Goal: Task Accomplishment & Management: Manage account settings

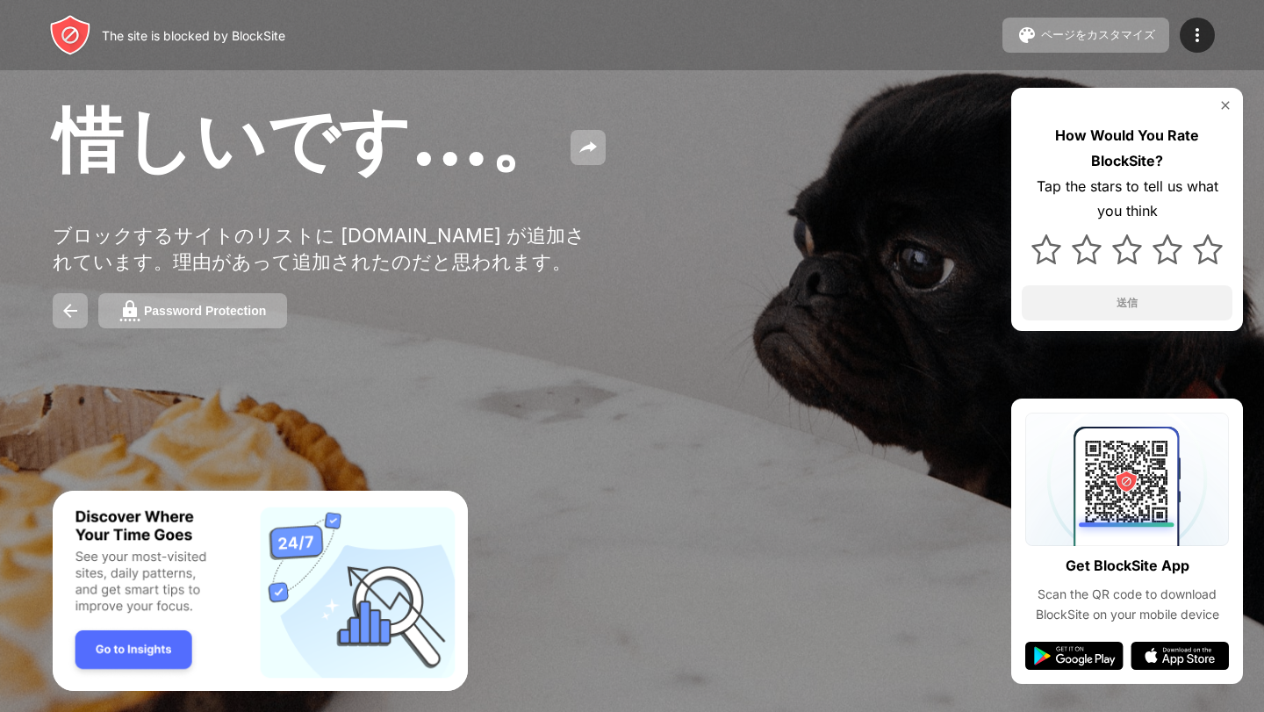
click at [1220, 100] on img at bounding box center [1225, 105] width 14 height 14
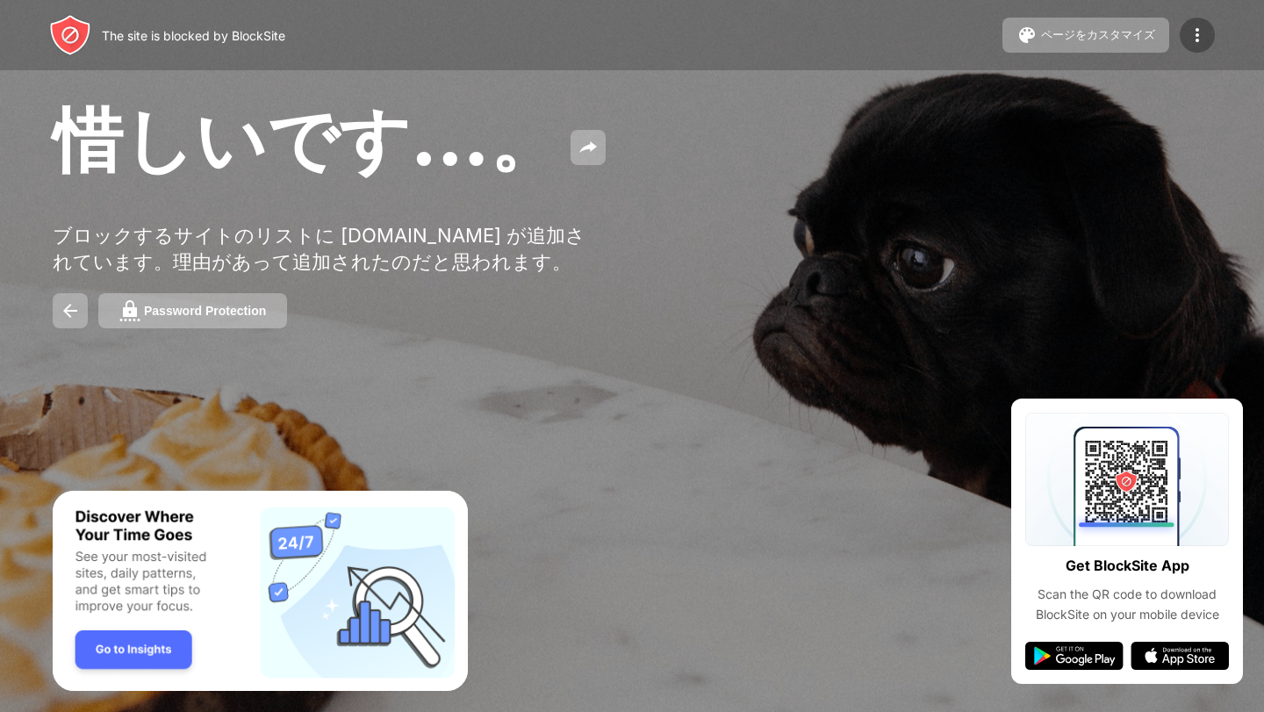
click at [1196, 38] on img at bounding box center [1197, 35] width 21 height 21
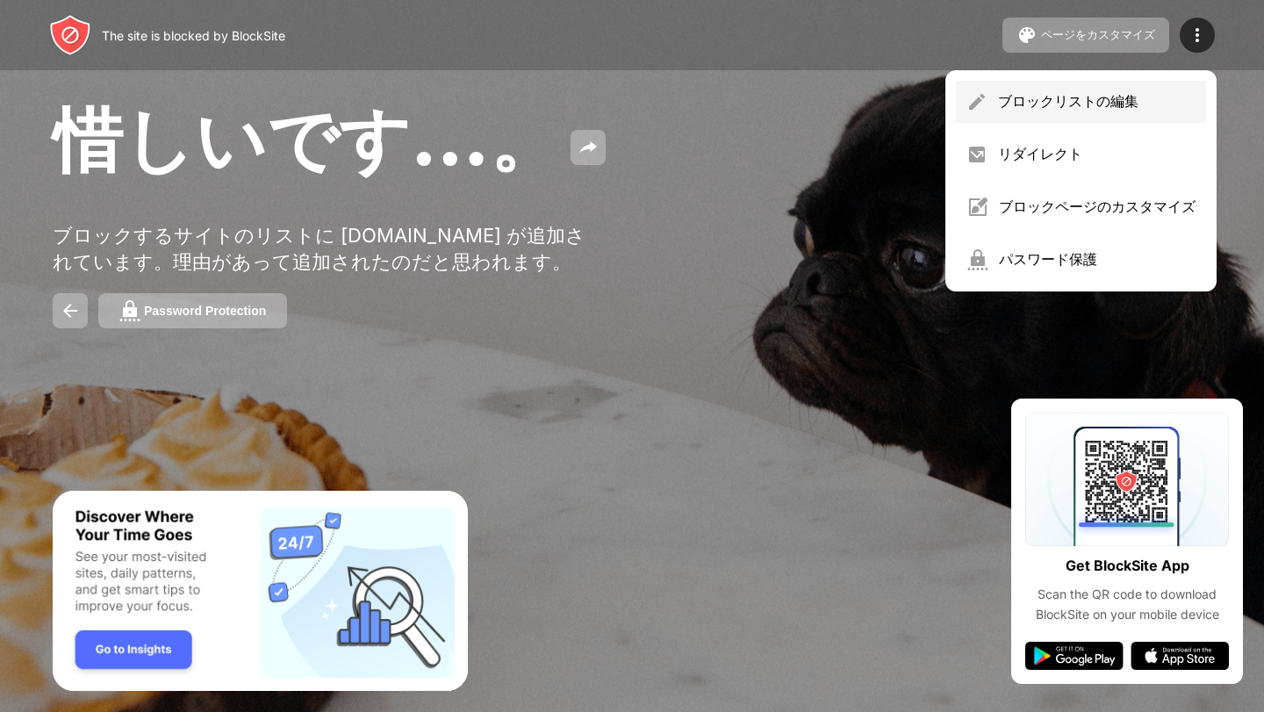
click at [1072, 98] on div "ブロックリストの編集" at bounding box center [1097, 101] width 198 height 19
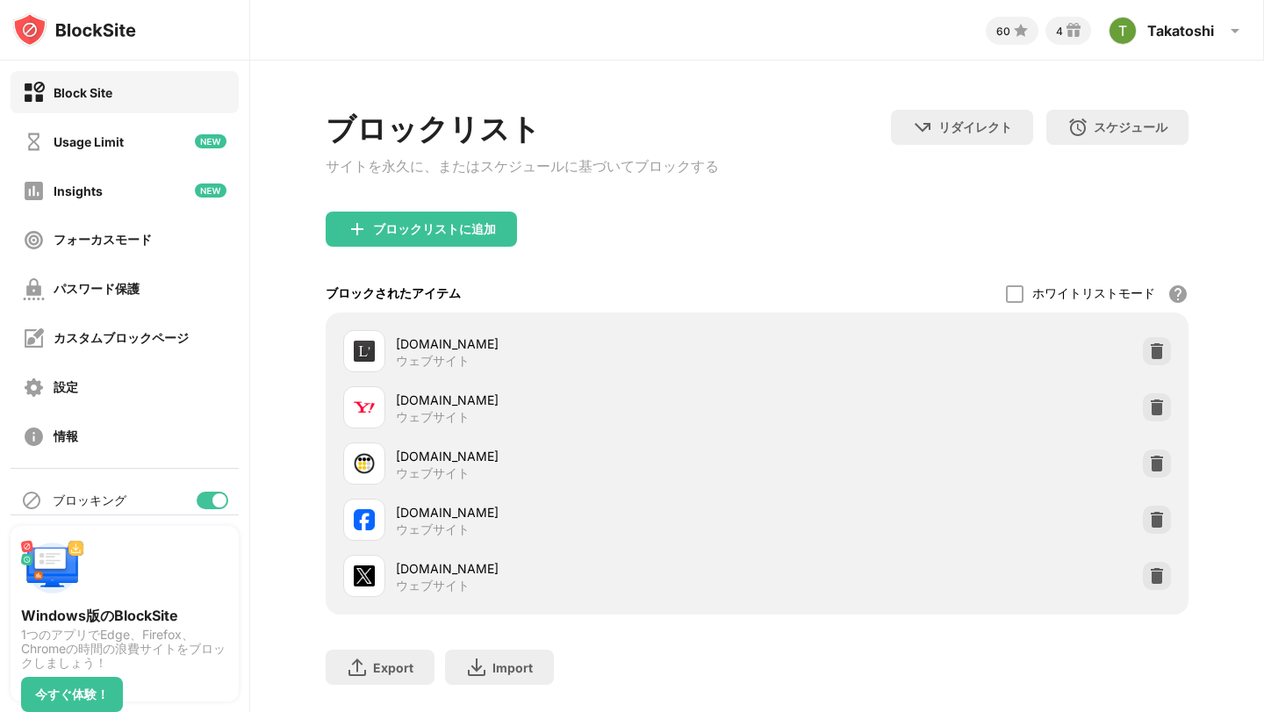
click at [917, 299] on div "ブロックされたアイテム ホワイトリストモード ホワイトリスト以外のすべての Web サイトをブロックします。ホワイトリスト モードは URL でのみ機能し、カ…" at bounding box center [757, 294] width 862 height 38
click at [1153, 585] on img at bounding box center [1157, 576] width 18 height 18
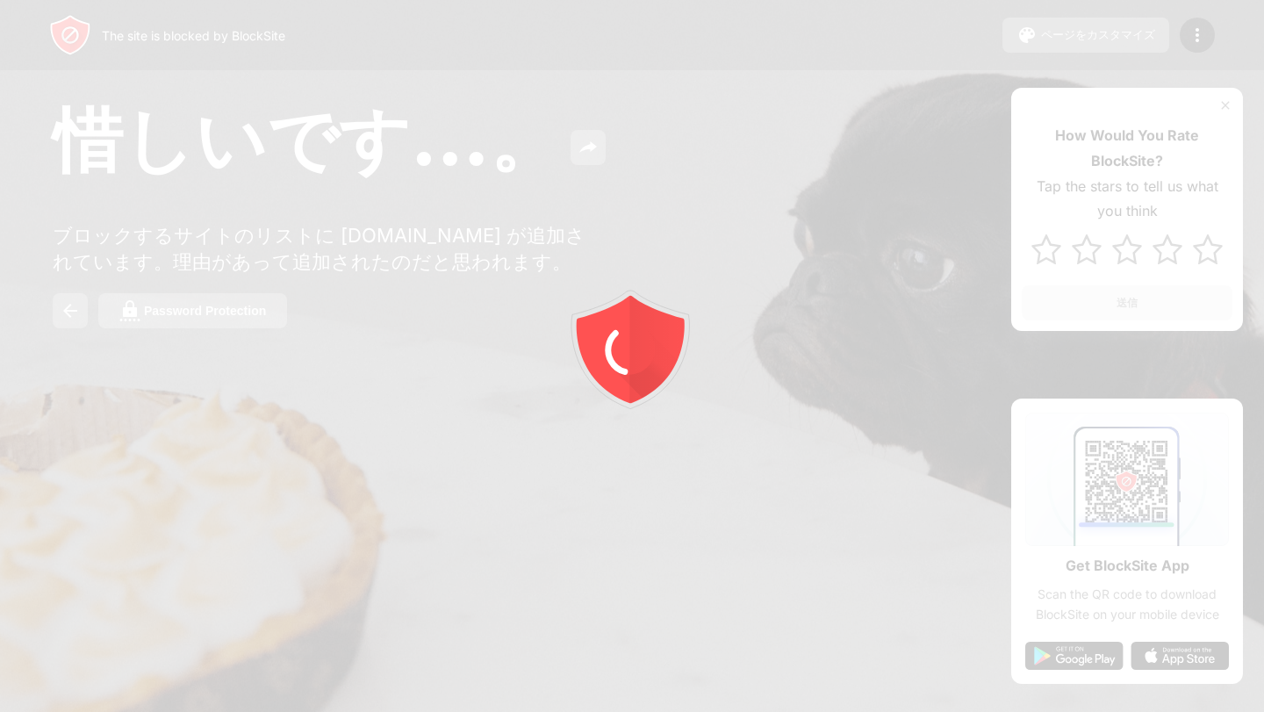
click at [1226, 107] on div at bounding box center [632, 356] width 1264 height 712
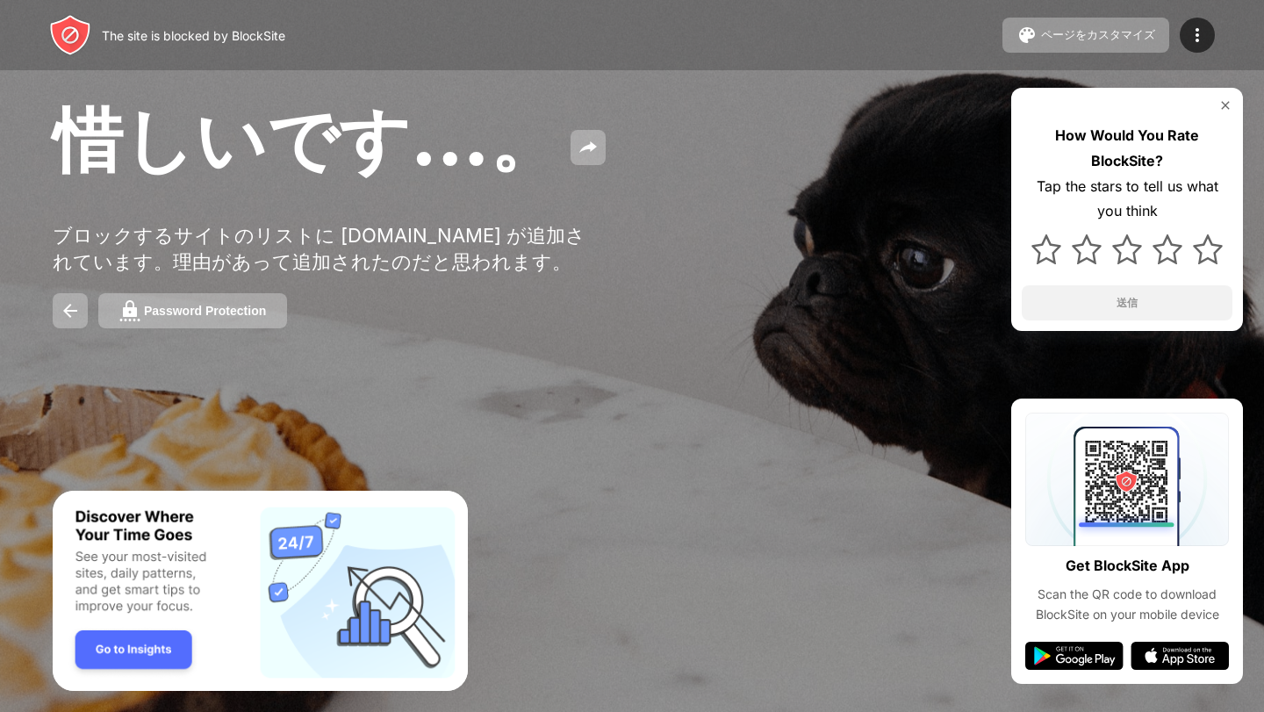
click at [1225, 104] on img at bounding box center [1225, 105] width 14 height 14
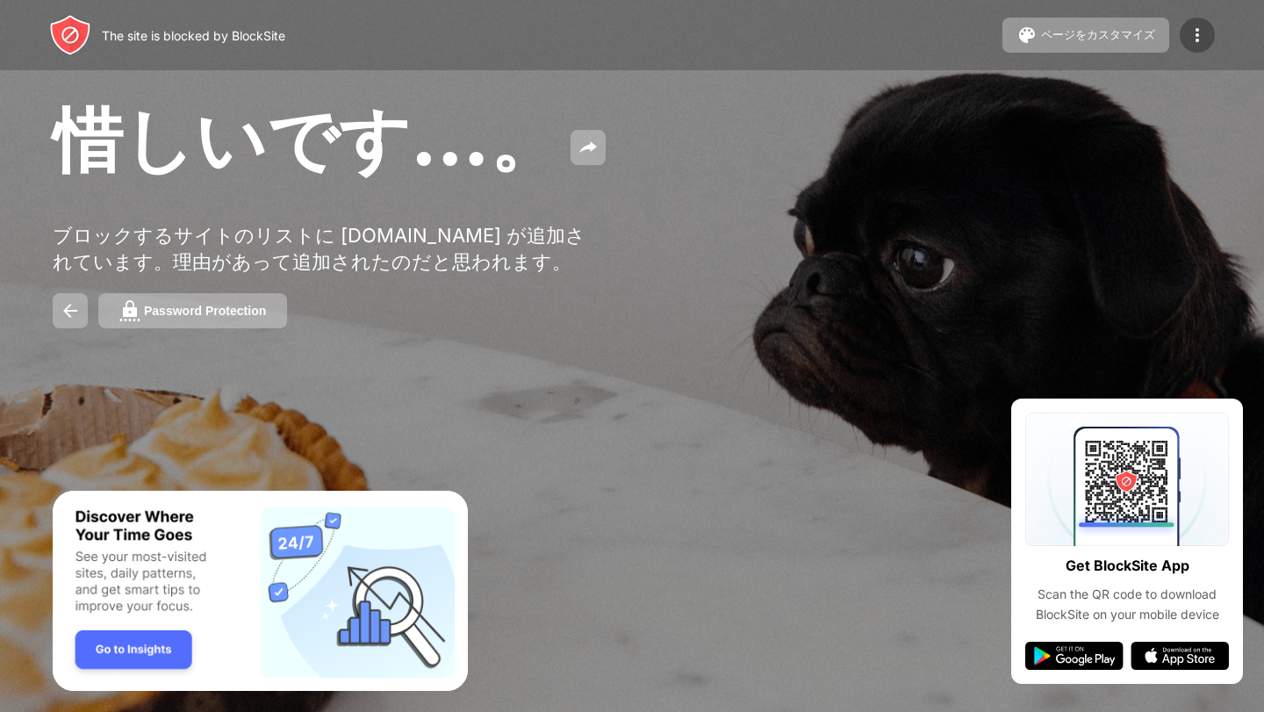
click at [1189, 35] on img at bounding box center [1197, 35] width 21 height 21
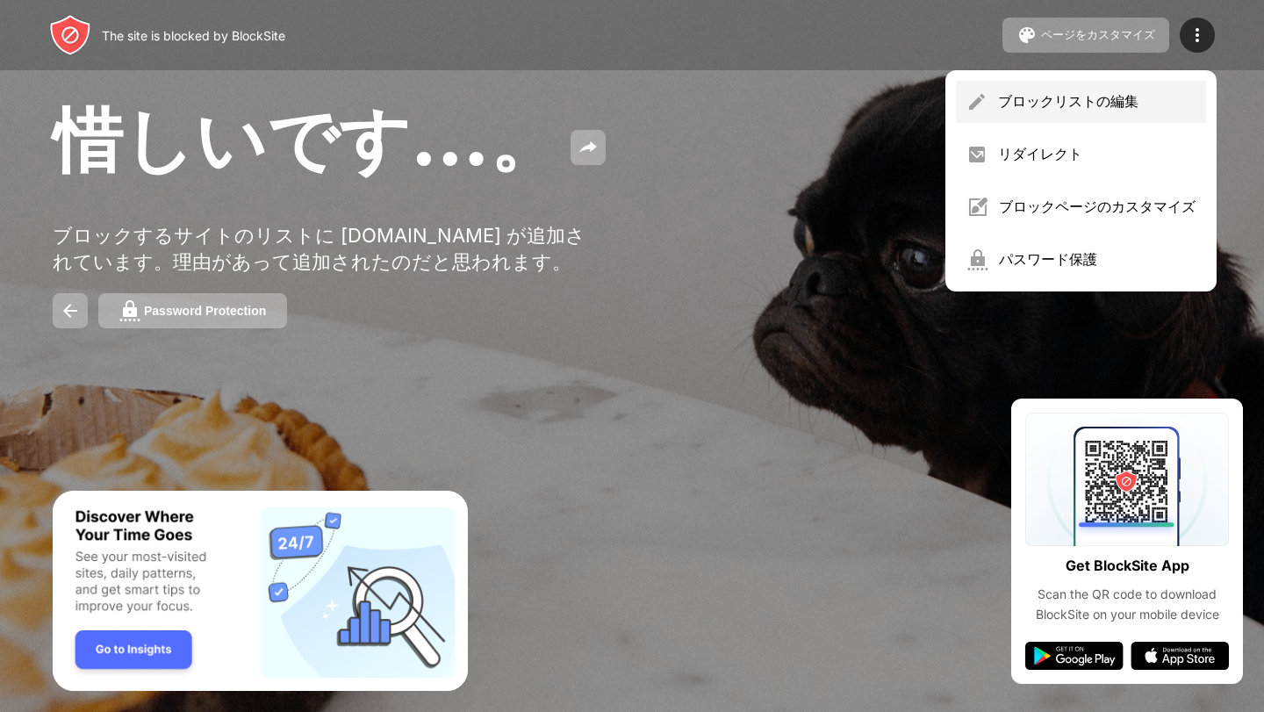
click at [1109, 101] on div "ブロックリストの編集" at bounding box center [1097, 101] width 198 height 19
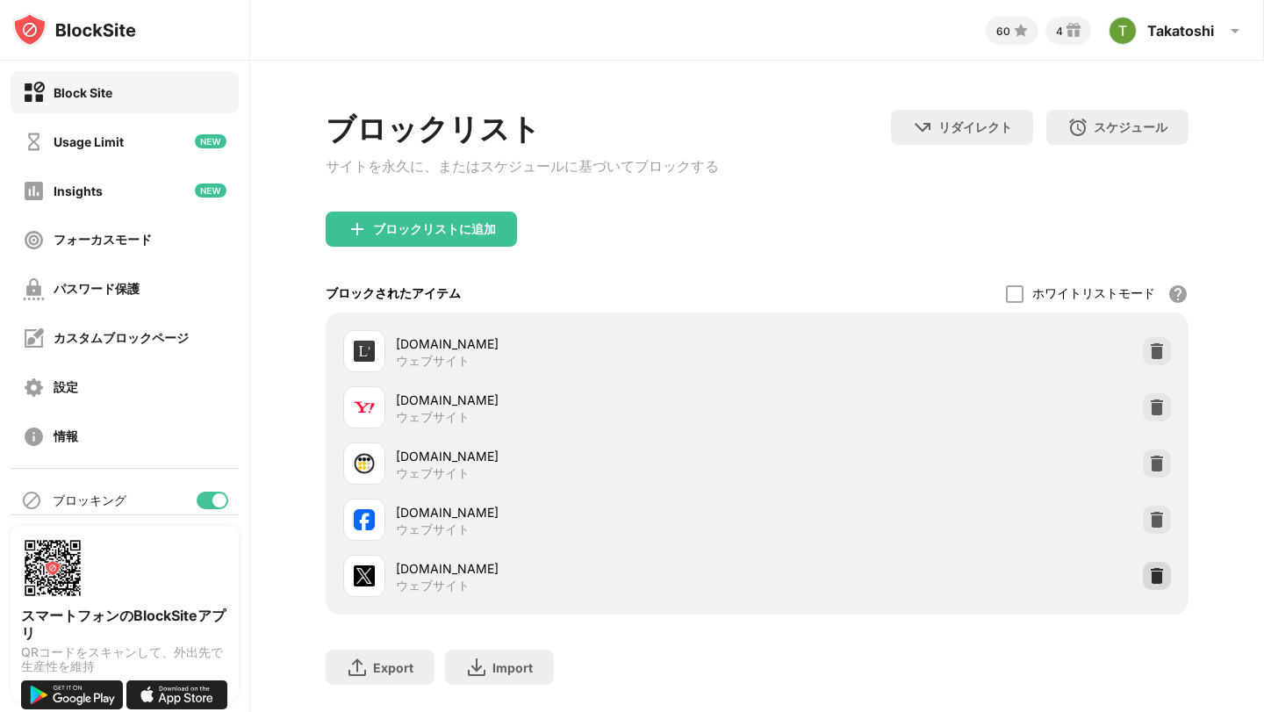
click at [1151, 585] on img at bounding box center [1157, 576] width 18 height 18
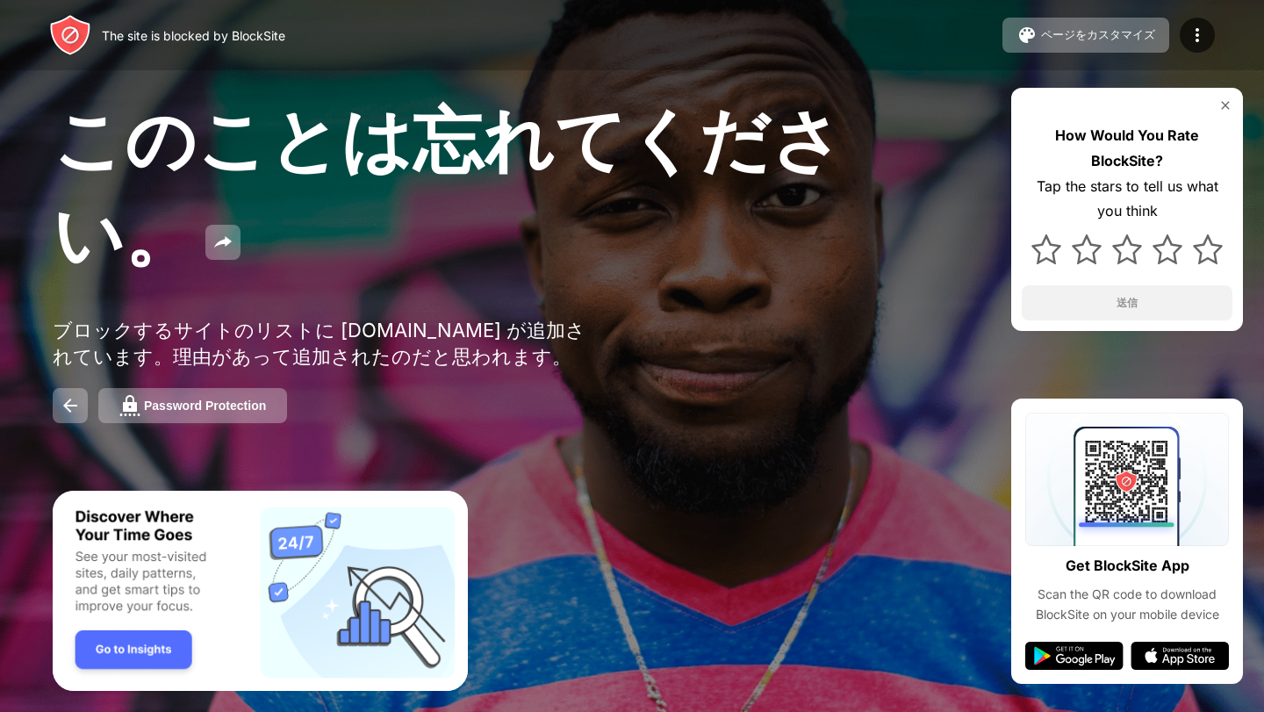
click at [1223, 102] on img at bounding box center [1225, 105] width 14 height 14
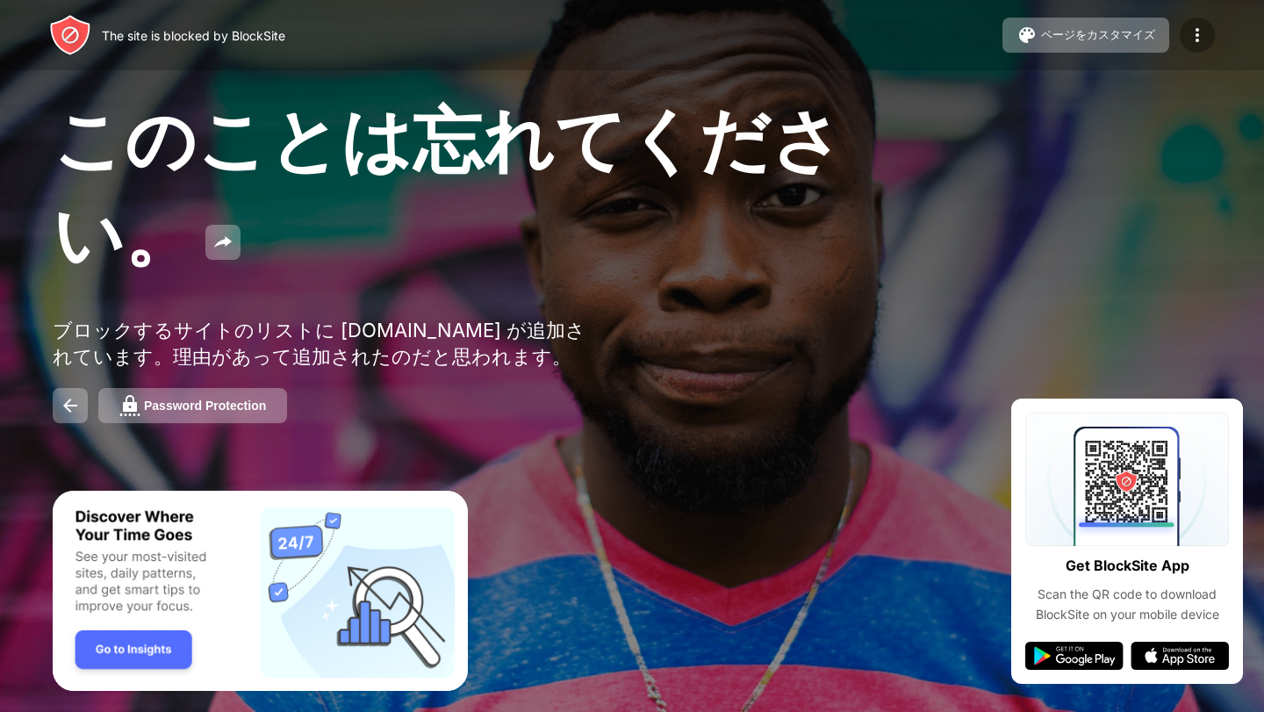
click at [1193, 31] on img at bounding box center [1197, 35] width 21 height 21
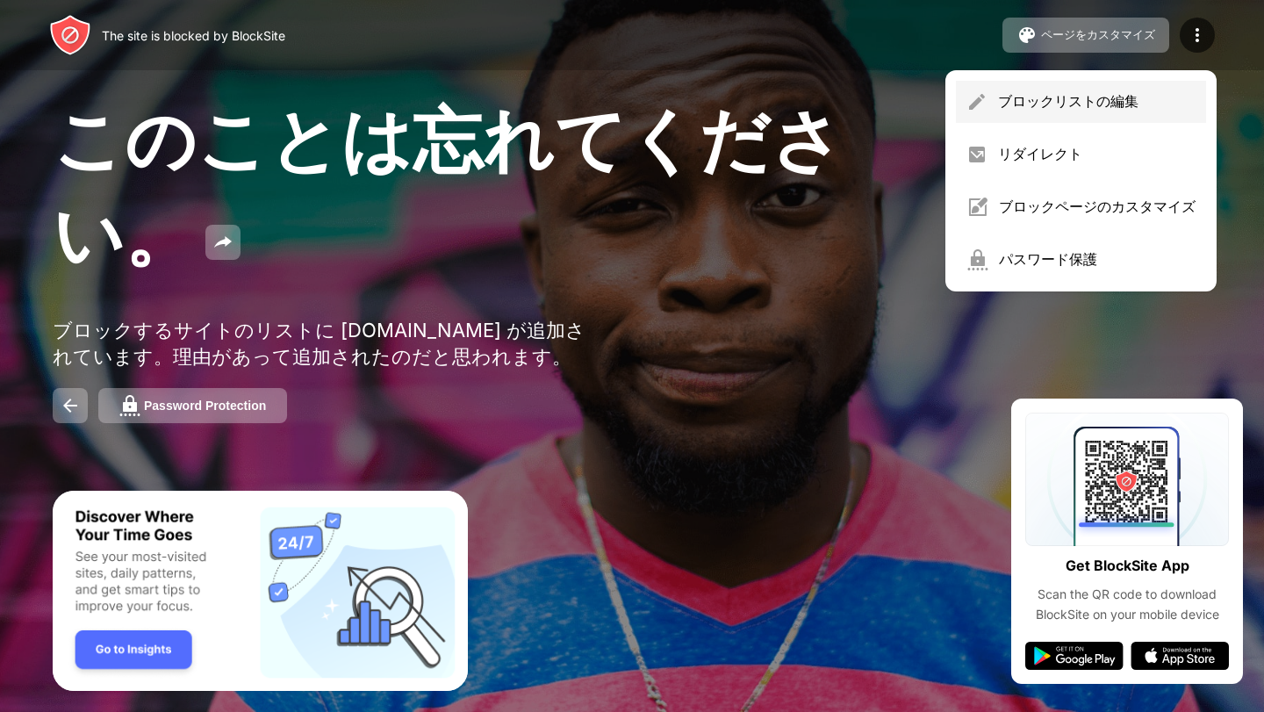
click at [1133, 92] on div "ブロックリストの編集" at bounding box center [1097, 101] width 198 height 19
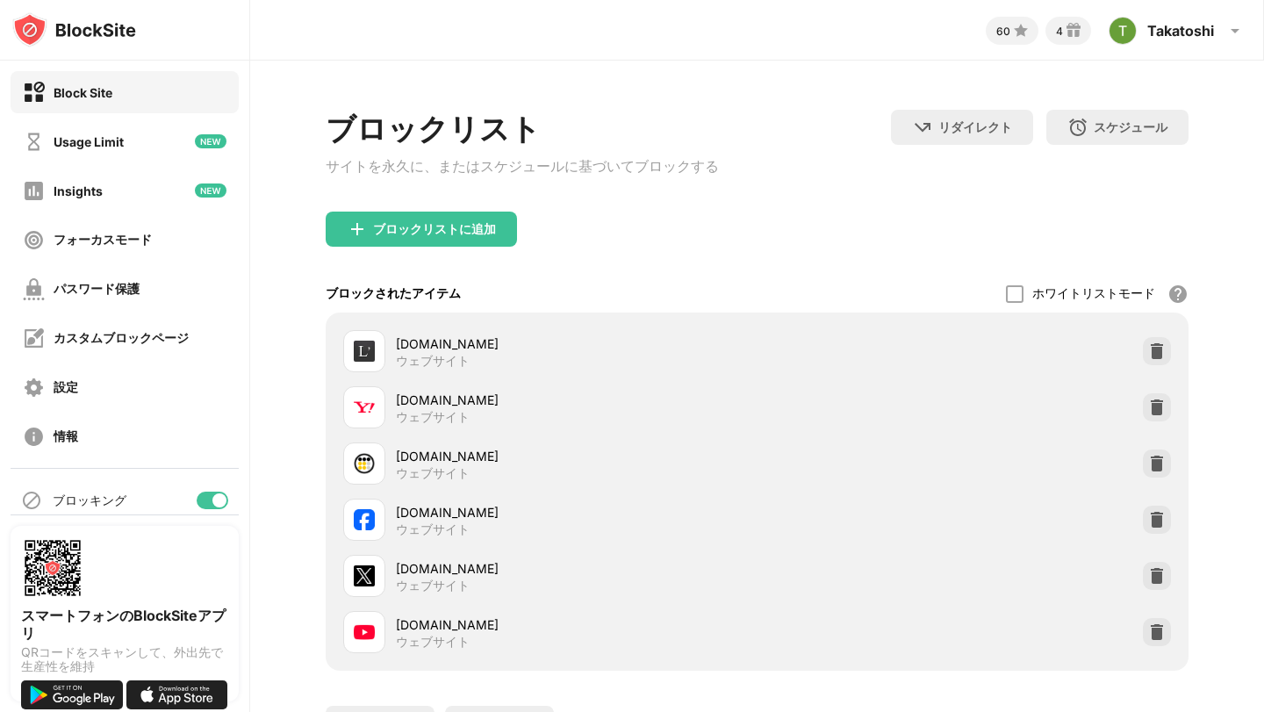
click at [1162, 570] on div at bounding box center [1157, 576] width 28 height 28
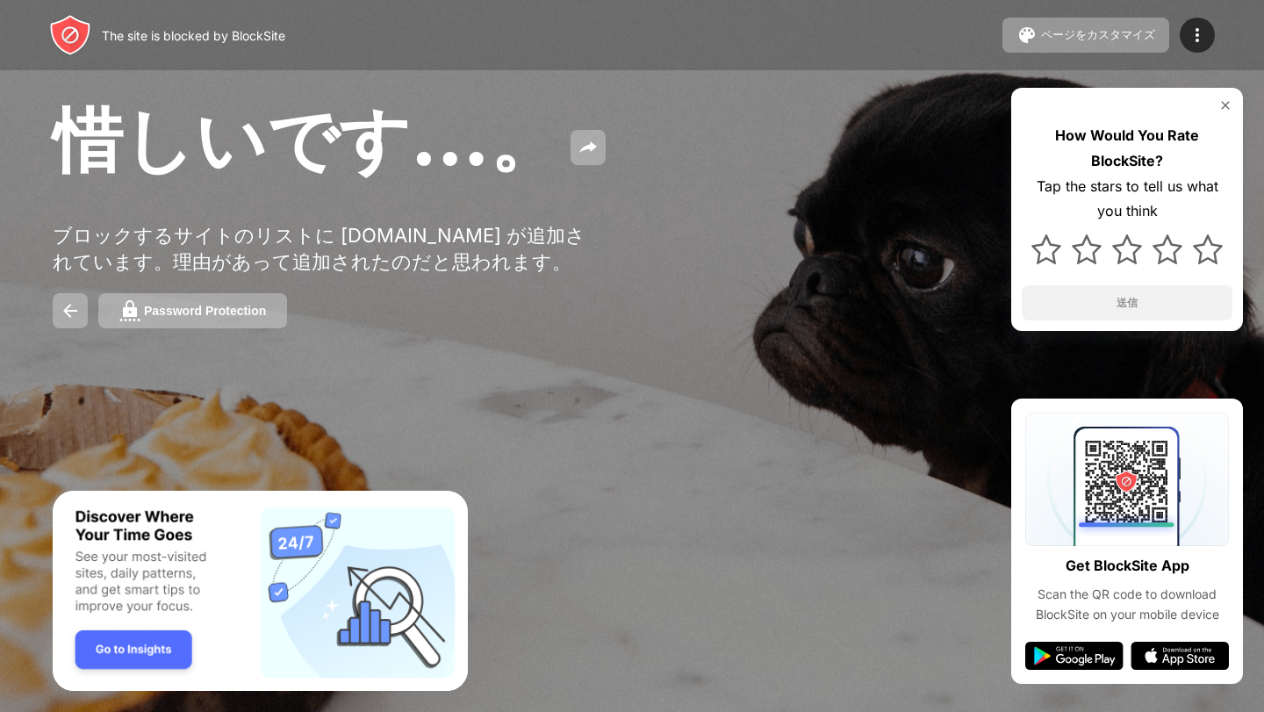
click at [1230, 105] on img at bounding box center [1225, 105] width 14 height 14
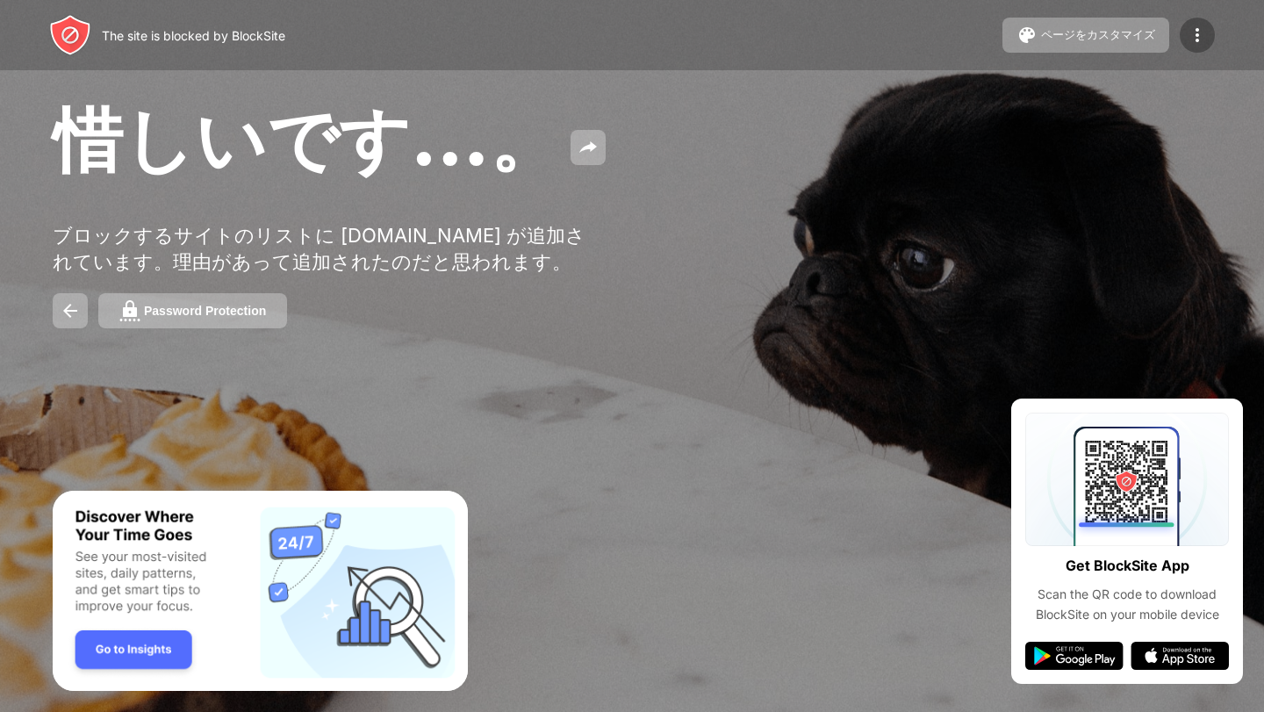
click at [1198, 29] on img at bounding box center [1197, 35] width 21 height 21
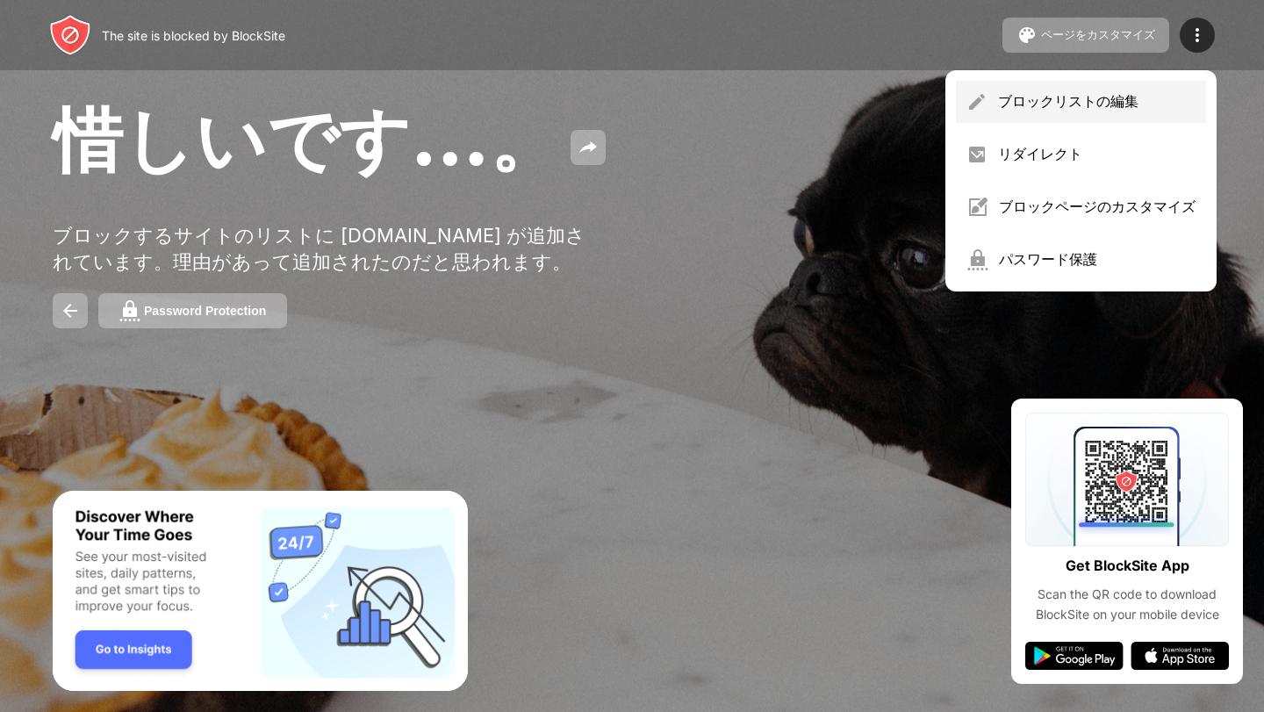
click at [1085, 105] on div "ブロックリストの編集" at bounding box center [1097, 101] width 198 height 19
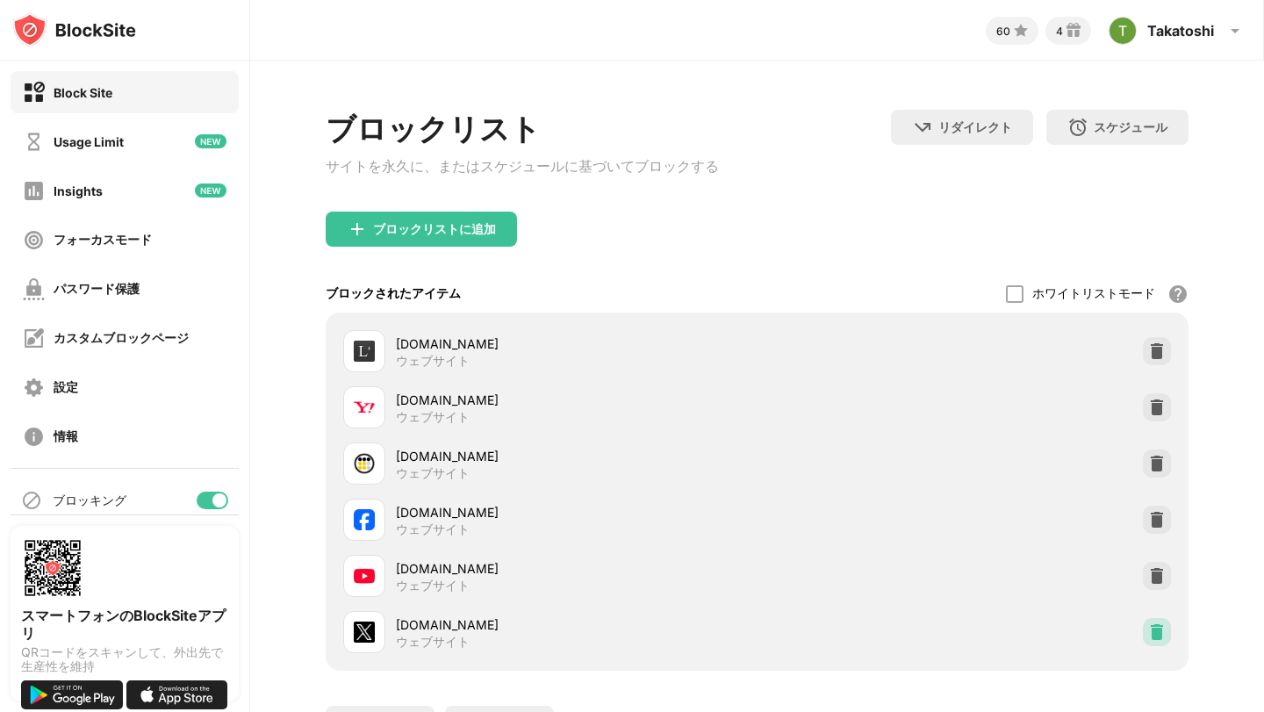
click at [1160, 629] on div at bounding box center [1157, 632] width 28 height 28
